Goal: Contribute content: Add original content to the website for others to see

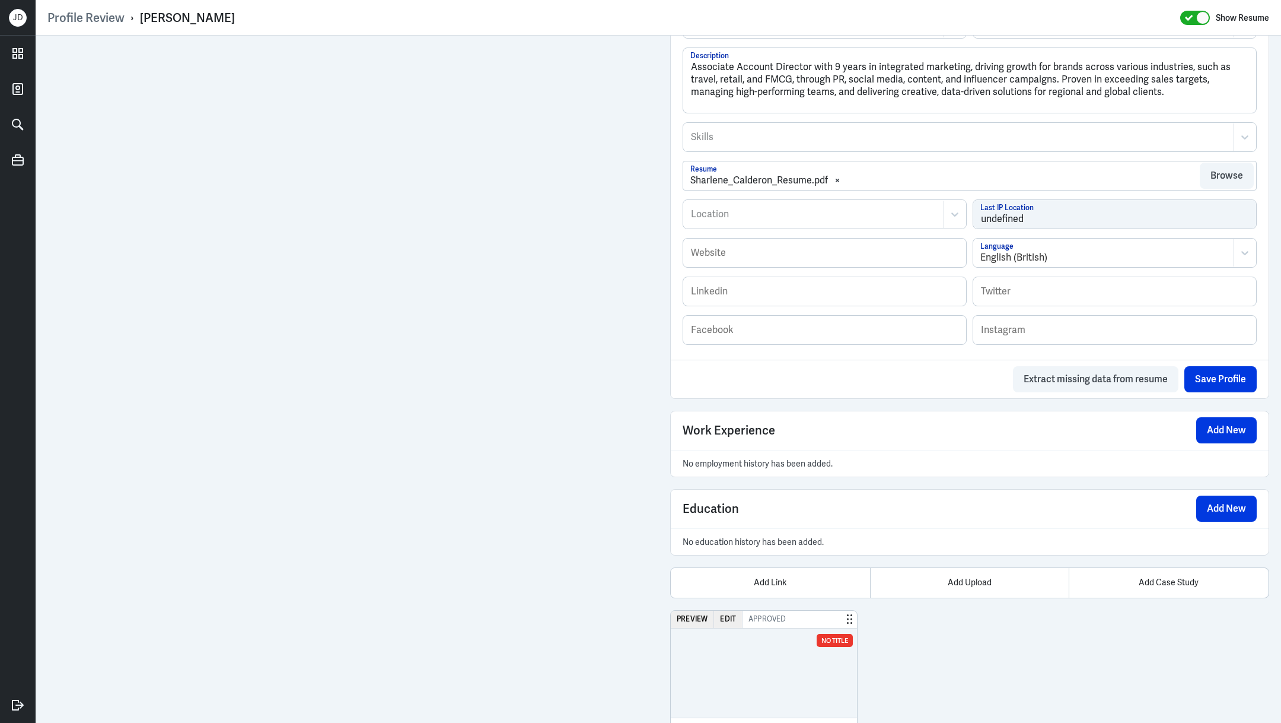
scroll to position [644, 0]
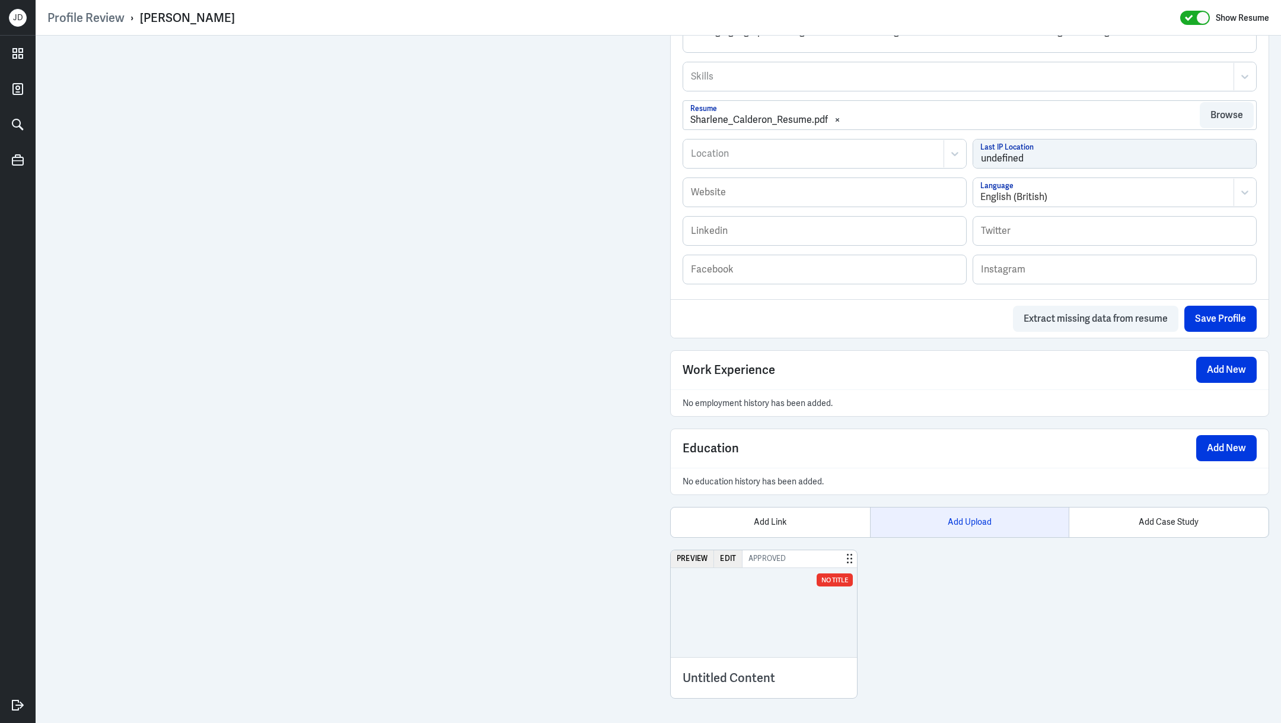
click at [974, 521] on div "Add Upload" at bounding box center [969, 522] width 199 height 30
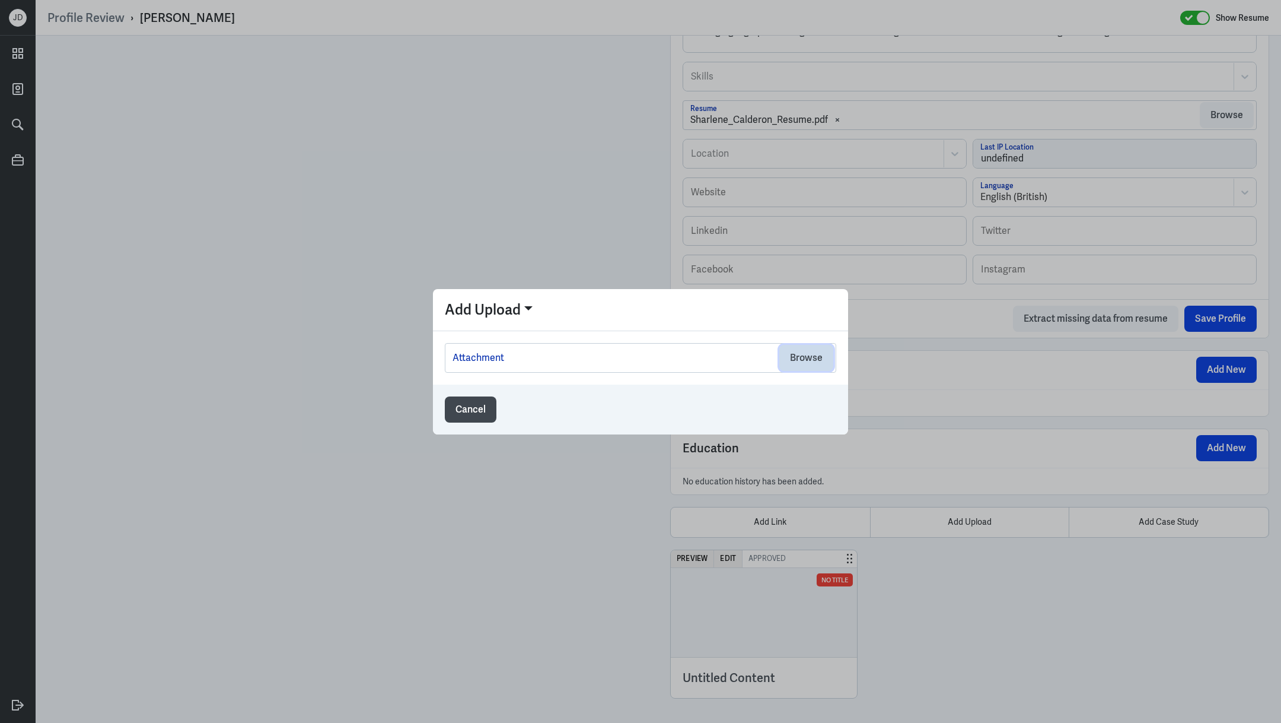
click at [821, 364] on button "Browse" at bounding box center [807, 358] width 54 height 26
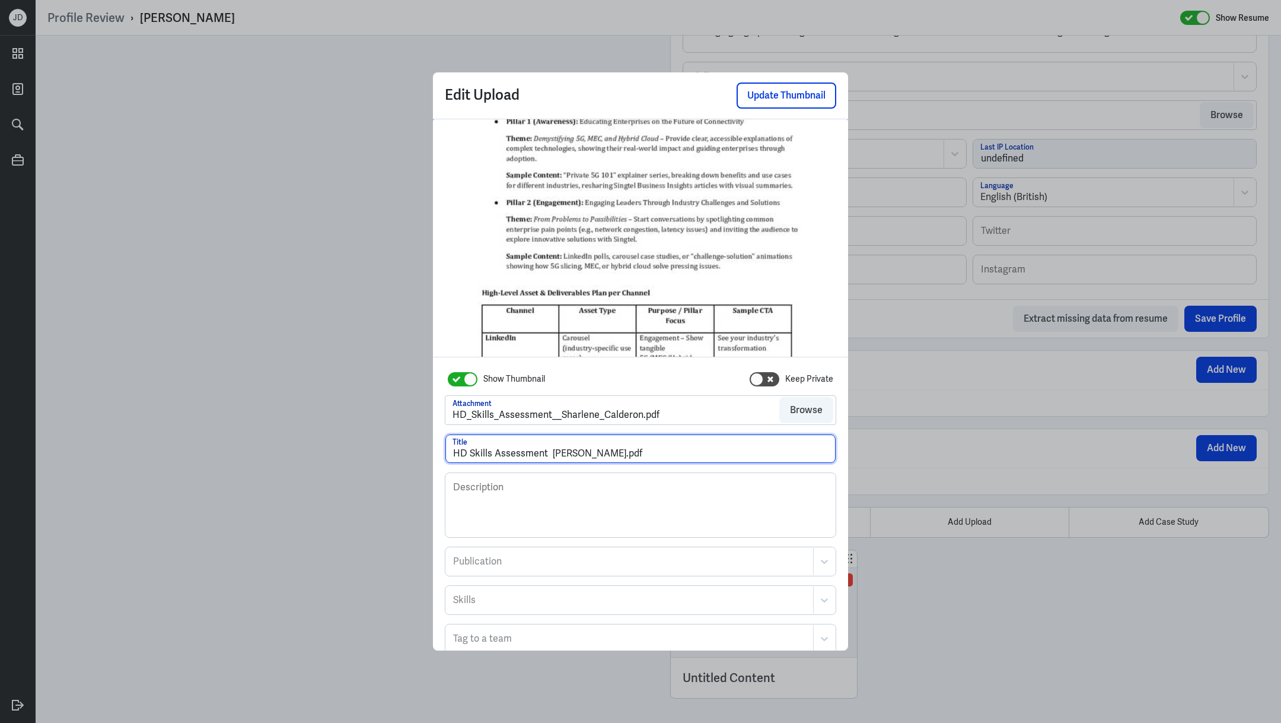
drag, startPoint x: 632, startPoint y: 455, endPoint x: 726, endPoint y: 454, distance: 93.7
click at [726, 454] on input "HD Skills Assessment [PERSON_NAME].pdf" at bounding box center [641, 448] width 390 height 28
click at [551, 454] on input "HD Skills Assessment [PERSON_NAME]" at bounding box center [641, 448] width 390 height 28
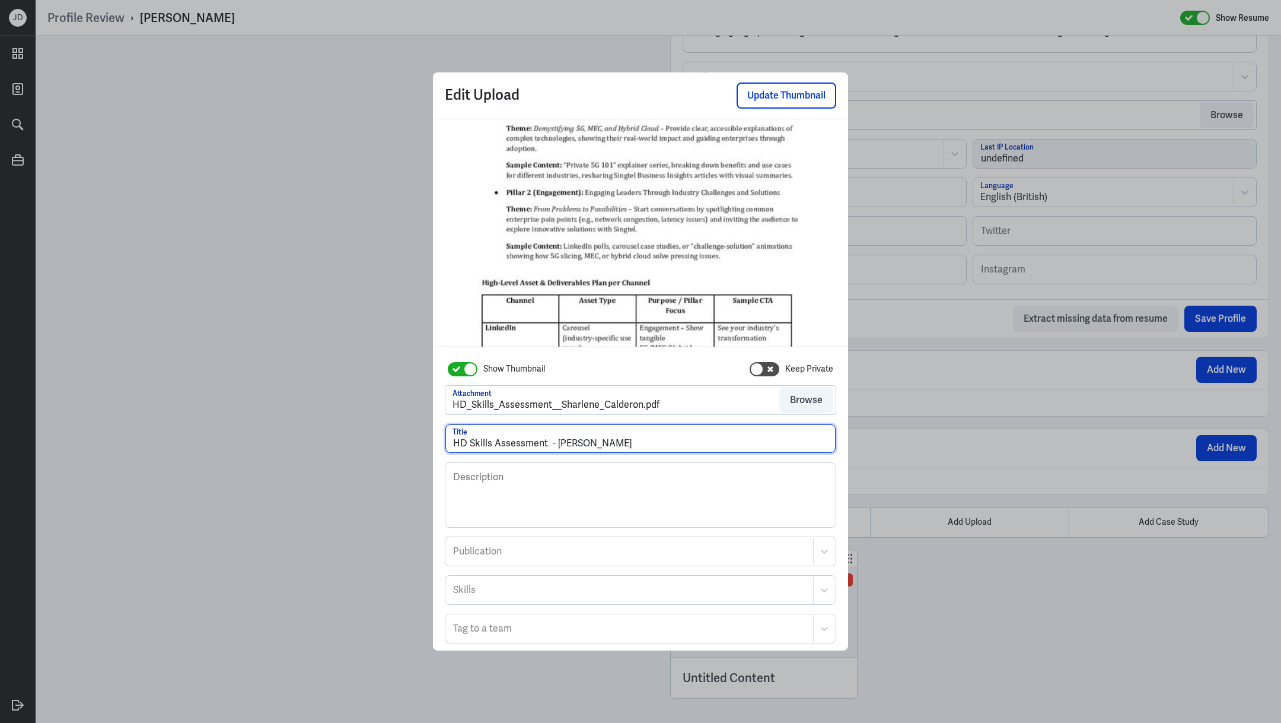
scroll to position [59, 0]
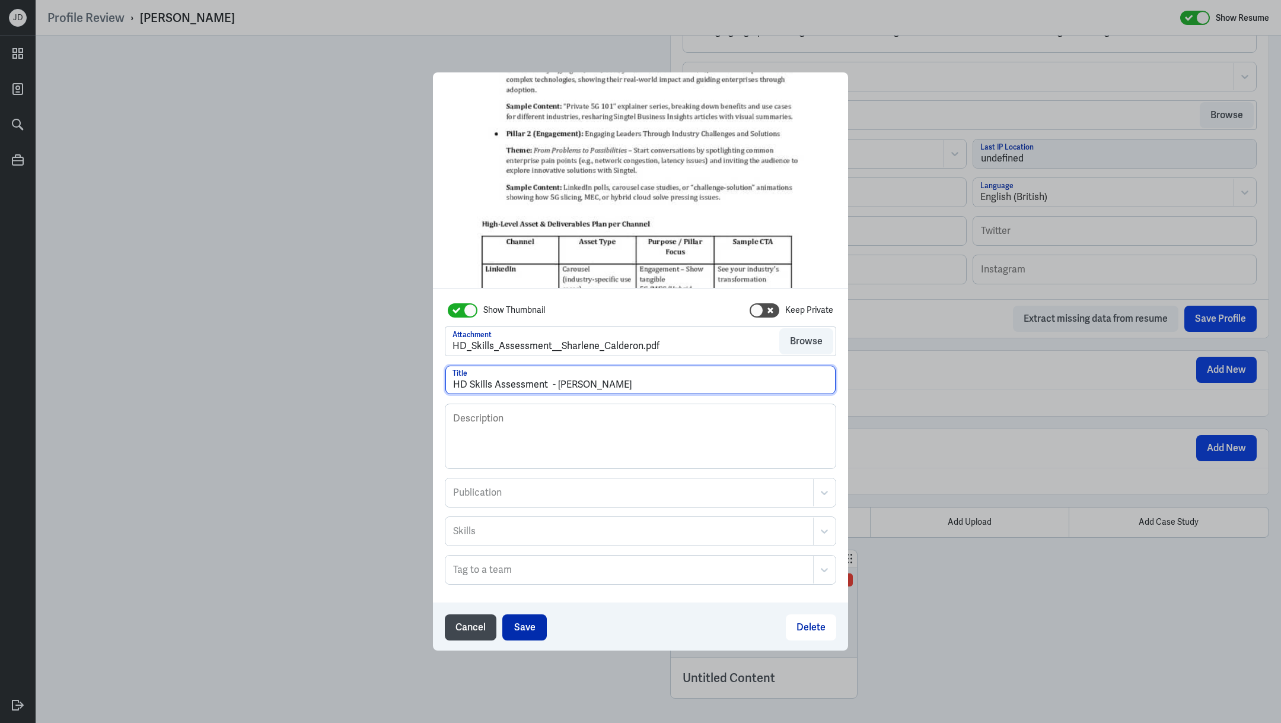
type input "HD Skills Assessment - [PERSON_NAME]"
click at [524, 621] on button "Save" at bounding box center [525, 627] width 44 height 26
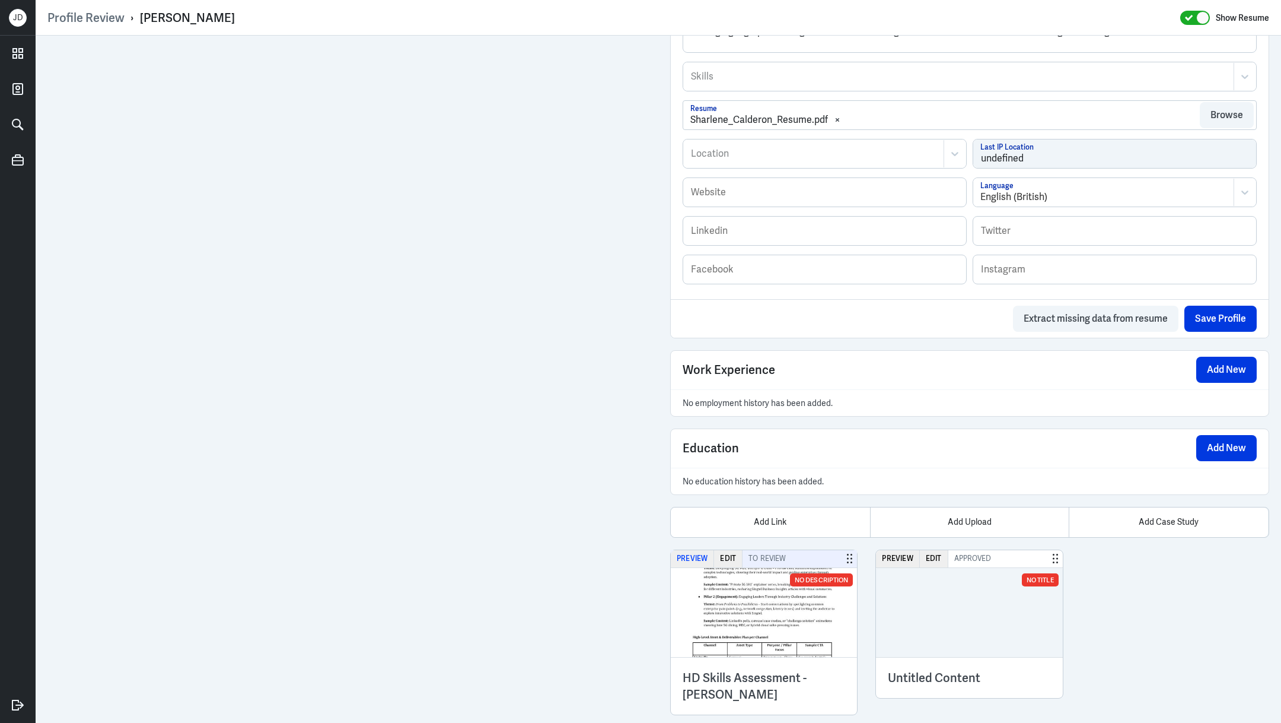
click at [683, 555] on button "Preview" at bounding box center [692, 558] width 43 height 17
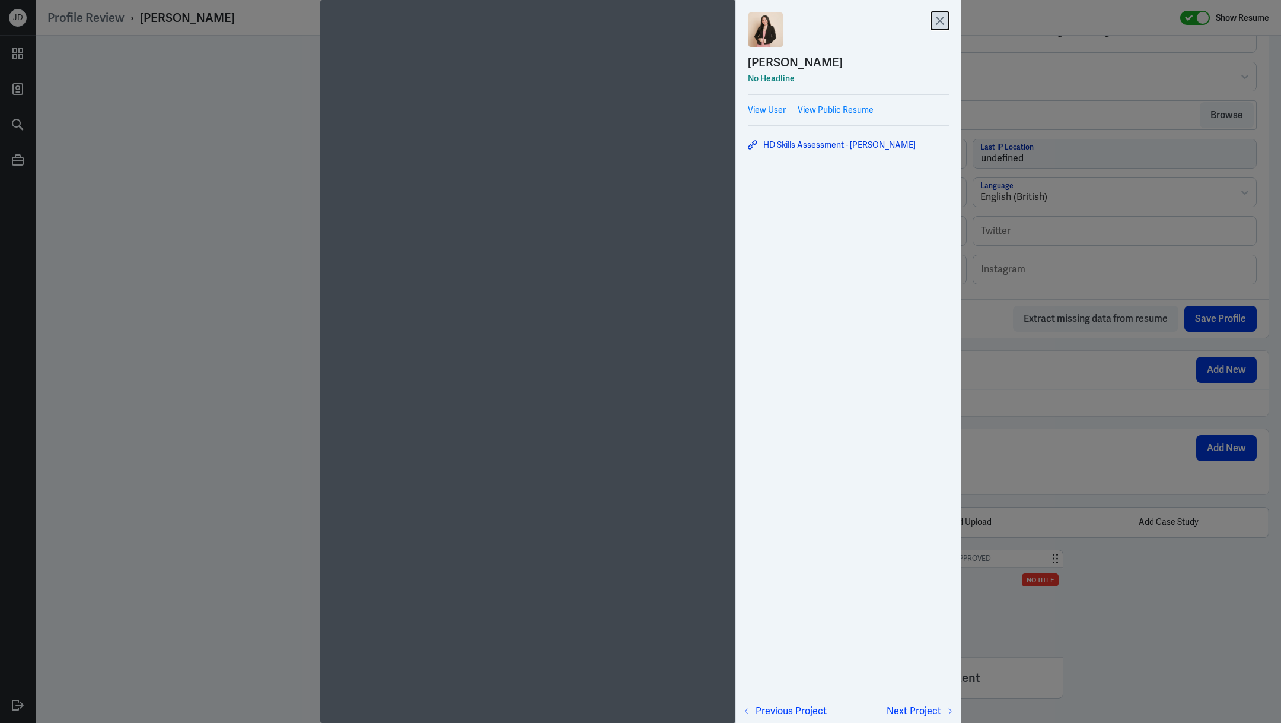
click at [934, 20] on icon at bounding box center [940, 21] width 18 height 18
